Goal: Task Accomplishment & Management: Use online tool/utility

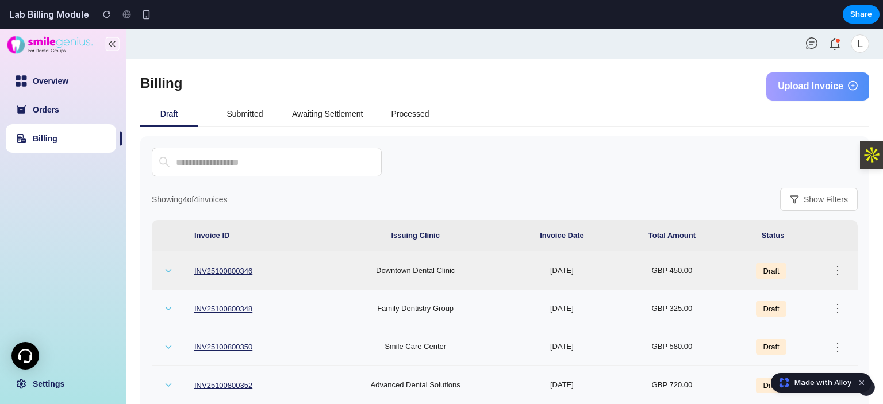
click at [395, 261] on td "Downtown Dental Clinic" at bounding box center [415, 271] width 186 height 38
click at [168, 269] on icon at bounding box center [168, 271] width 10 height 10
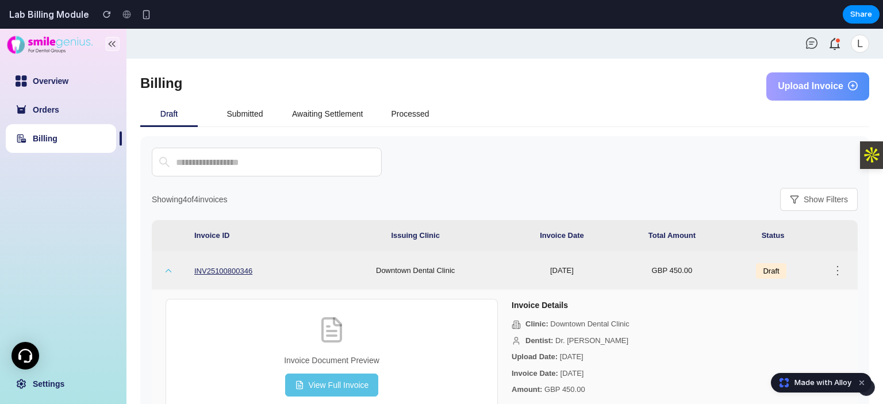
scroll to position [115, 0]
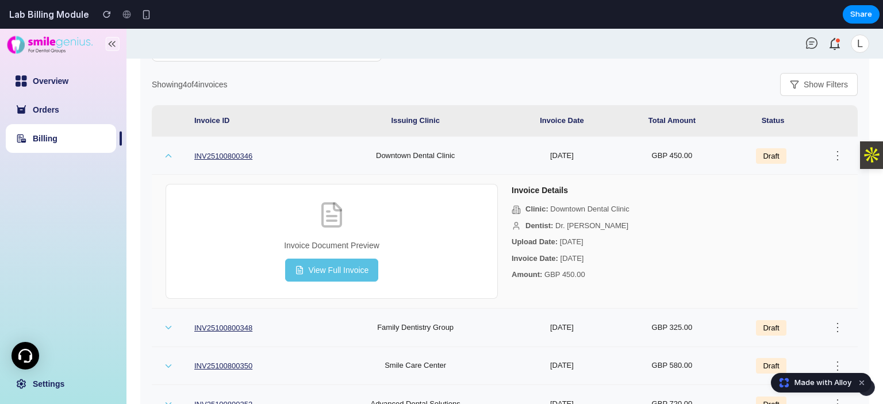
click at [349, 267] on button "View Full Invoice" at bounding box center [332, 270] width 94 height 23
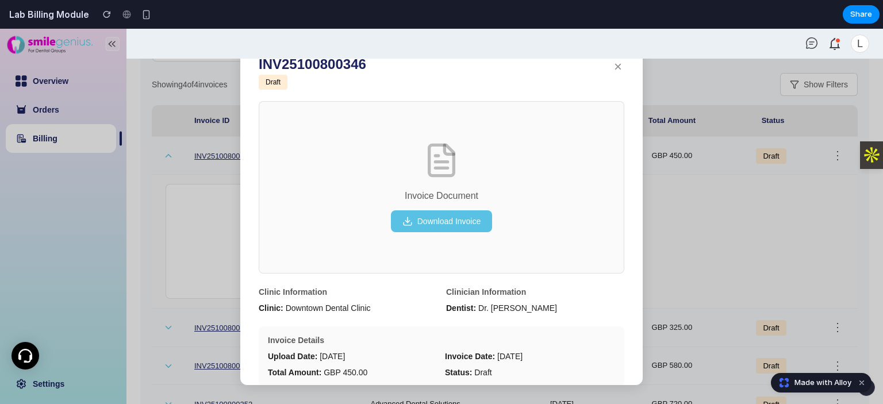
scroll to position [0, 0]
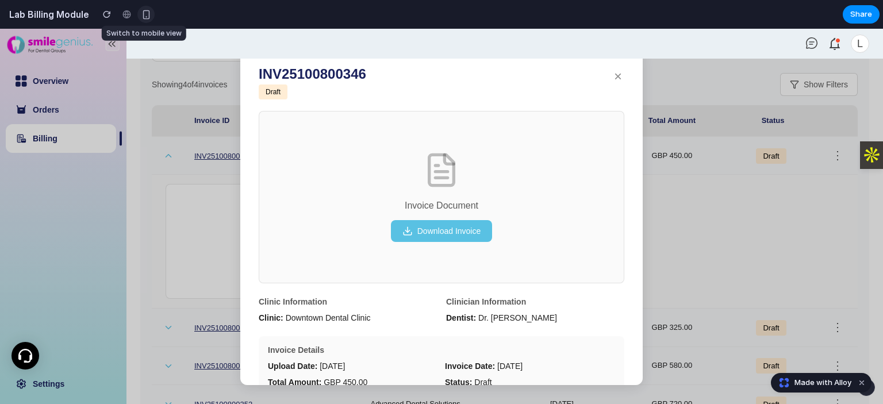
click at [145, 11] on div "button" at bounding box center [146, 15] width 10 height 10
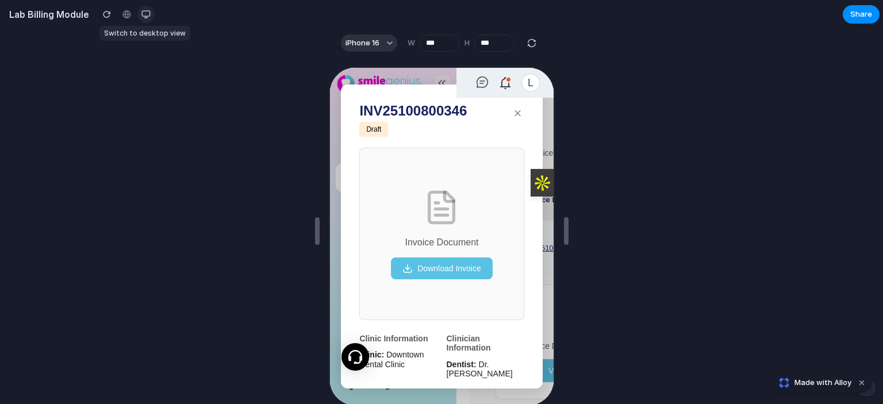
click at [145, 11] on div "button" at bounding box center [145, 14] width 9 height 9
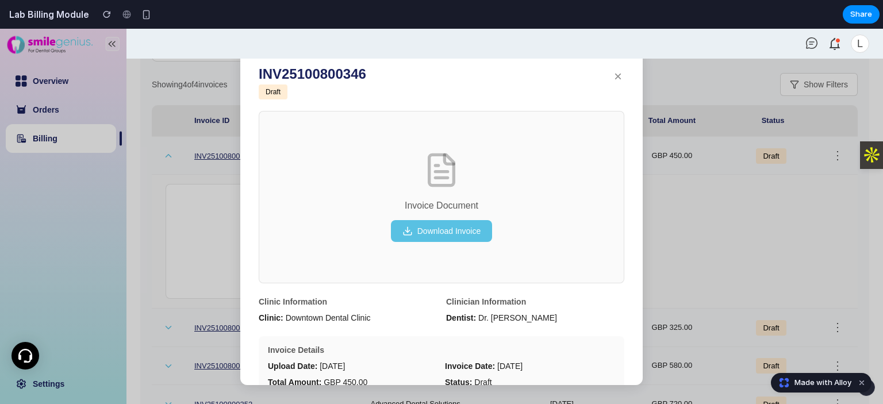
click at [614, 74] on button "×" at bounding box center [617, 76] width 13 height 21
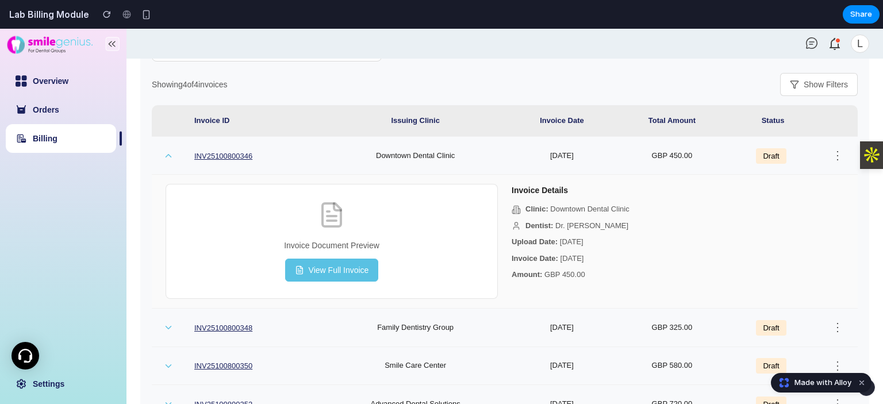
scroll to position [158, 0]
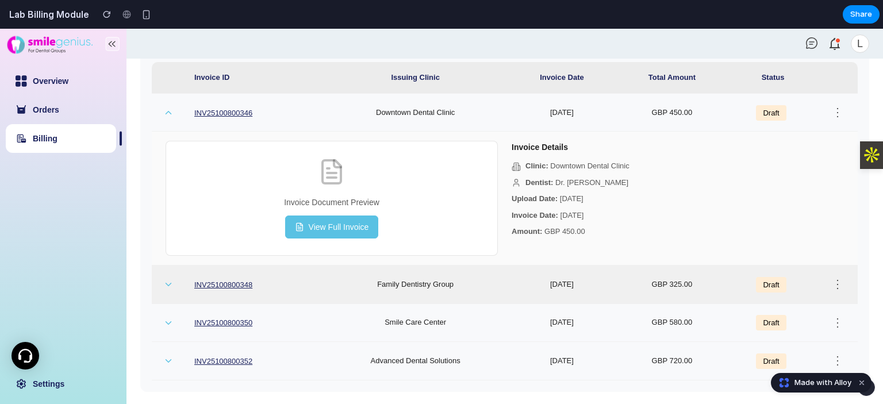
click at [828, 287] on button "⋮" at bounding box center [837, 284] width 18 height 19
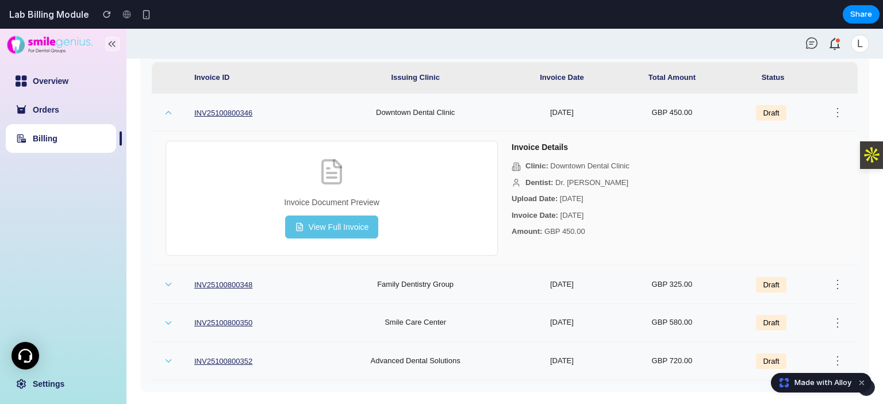
scroll to position [0, 0]
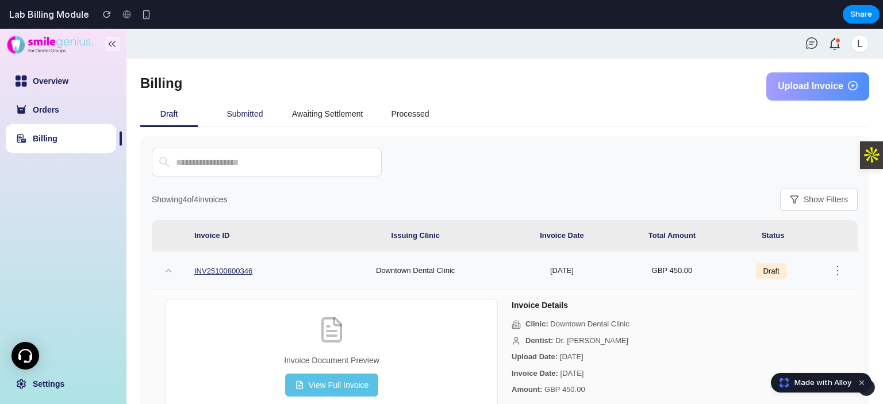
click at [238, 121] on div "Submitted" at bounding box center [244, 114] width 57 height 26
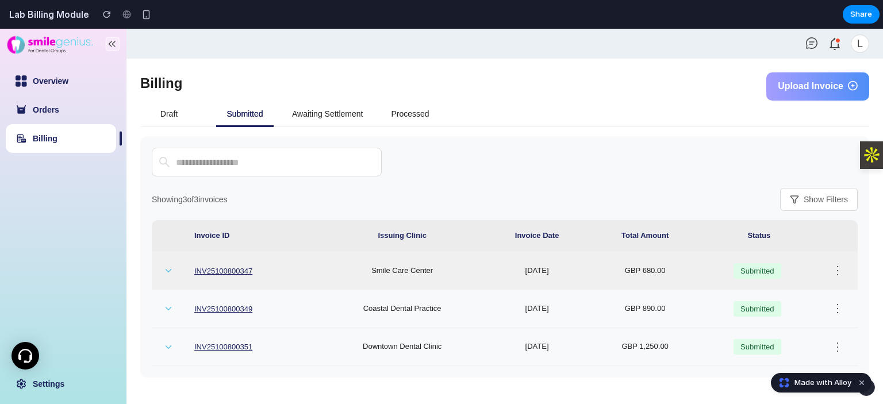
click at [711, 266] on td "Submitted" at bounding box center [759, 271] width 117 height 38
click at [521, 259] on td "09-Jan-2025" at bounding box center [536, 271] width 105 height 38
click at [166, 266] on icon at bounding box center [168, 271] width 10 height 10
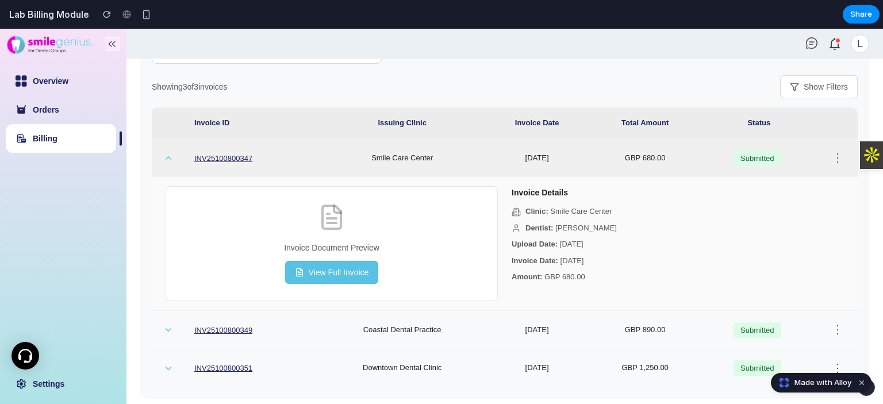
scroll to position [120, 0]
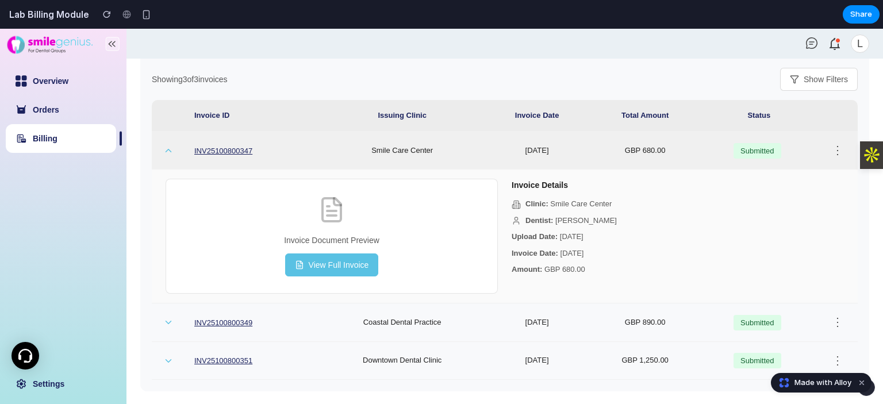
click at [333, 259] on button "View Full Invoice" at bounding box center [332, 264] width 94 height 23
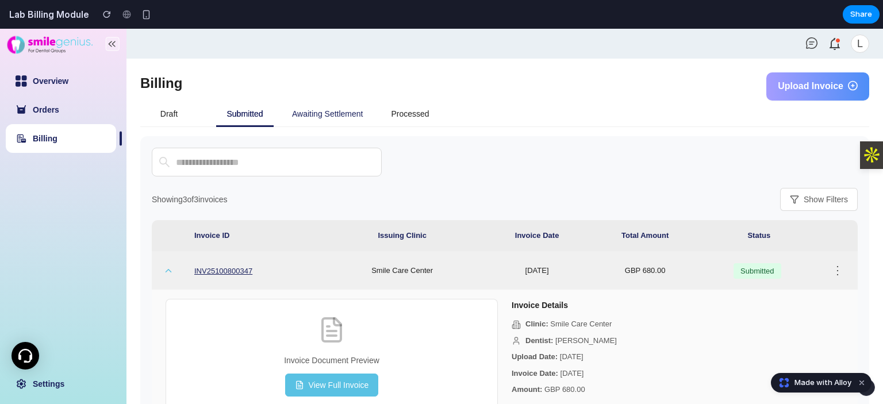
click at [357, 106] on div "Awaiting Settlement" at bounding box center [327, 114] width 71 height 26
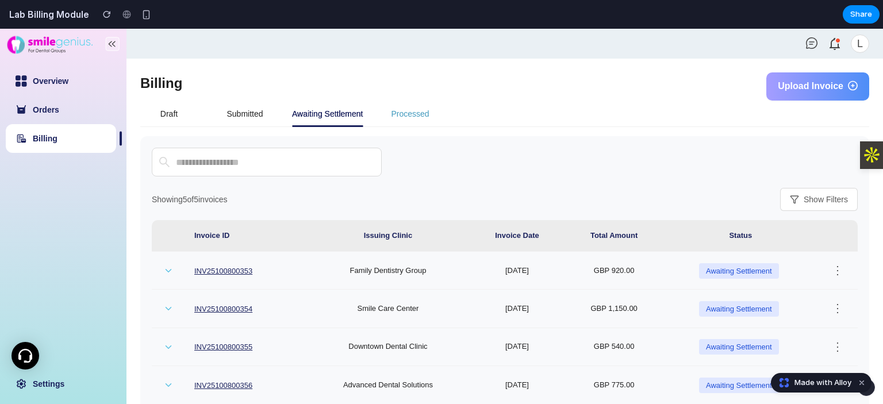
click at [403, 115] on div "Processed" at bounding box center [410, 113] width 38 height 13
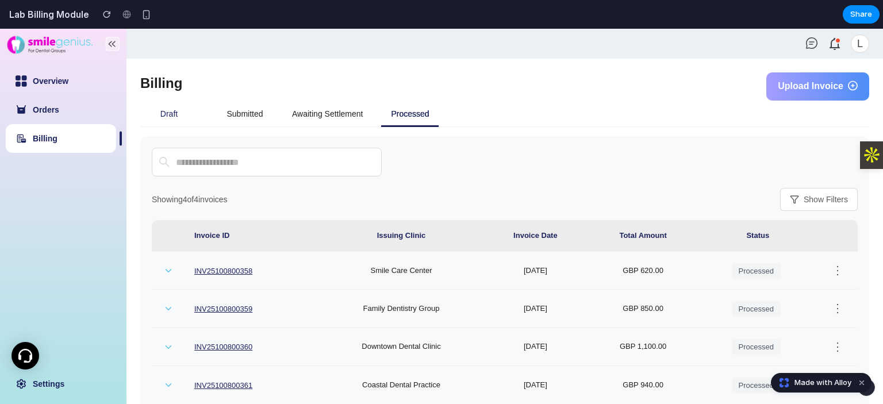
click at [188, 120] on div "Draft" at bounding box center [168, 114] width 57 height 26
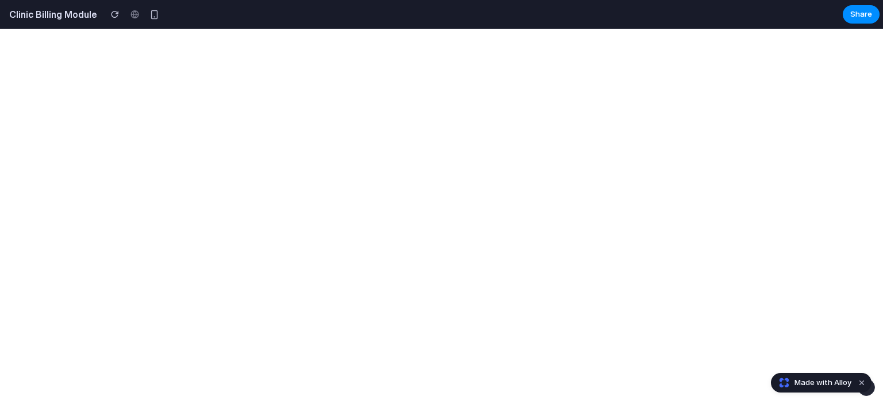
select select "**"
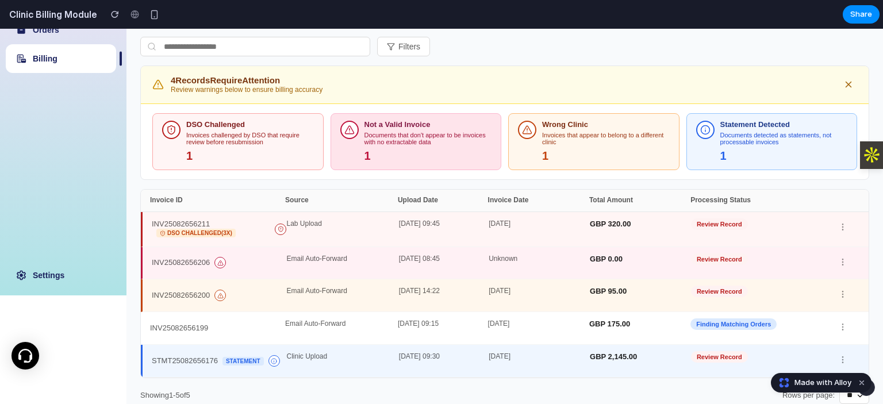
scroll to position [115, 0]
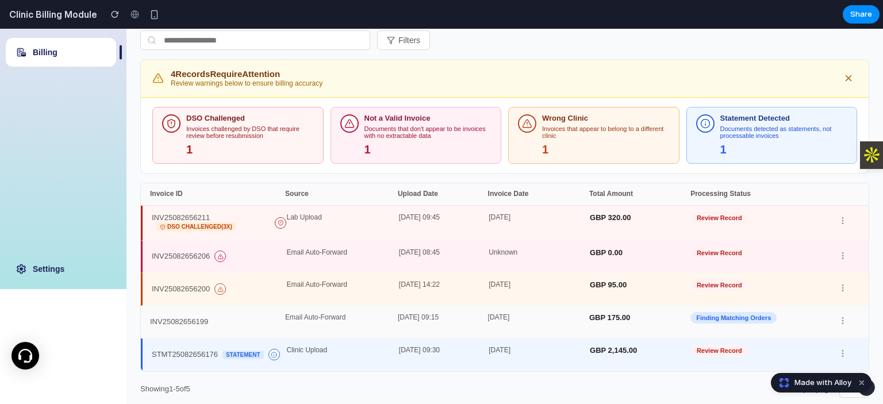
click at [398, 318] on div "[DATE] 09:15" at bounding box center [443, 322] width 90 height 16
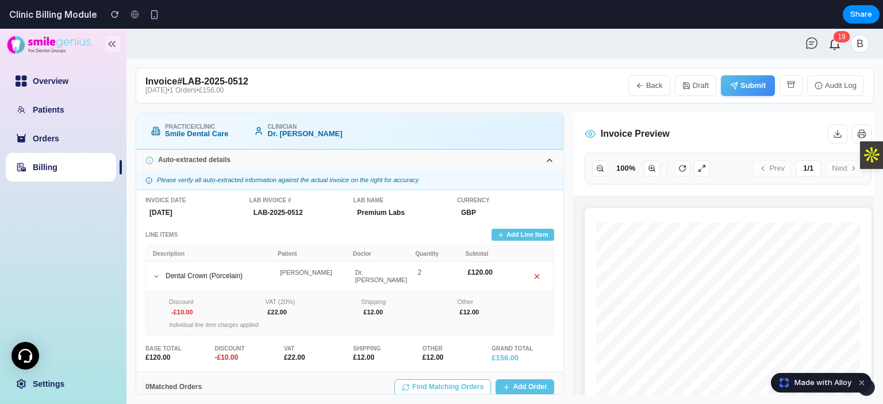
scroll to position [0, 0]
click at [537, 233] on button "Add Line Item" at bounding box center [522, 235] width 63 height 12
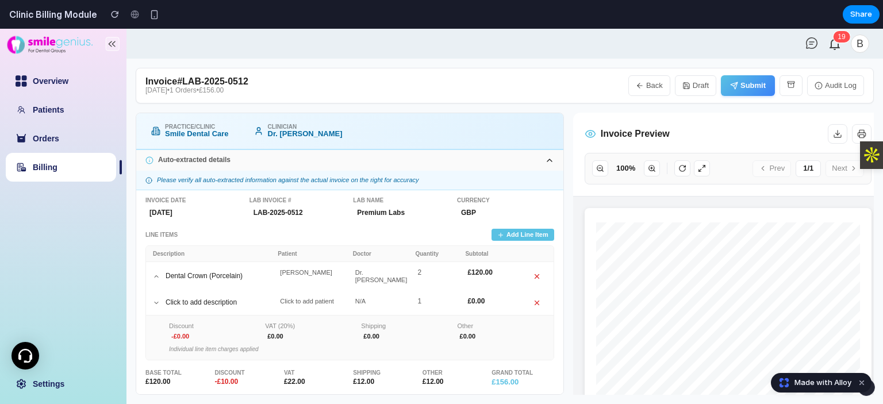
click at [537, 233] on button "Add Line Item" at bounding box center [522, 235] width 63 height 12
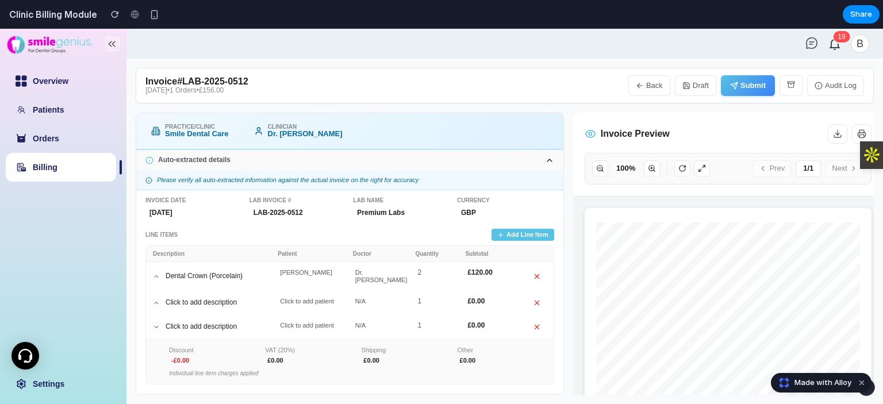
click at [534, 323] on icon at bounding box center [537, 327] width 8 height 8
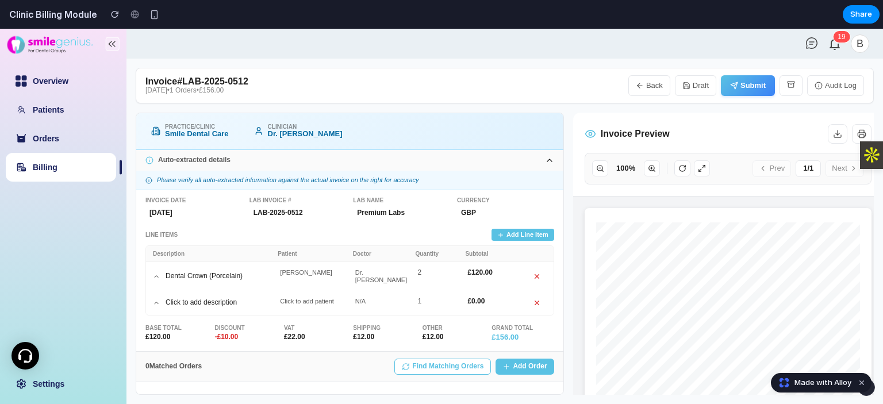
click at [540, 297] on button at bounding box center [536, 303] width 13 height 13
